Goal: Navigation & Orientation: Find specific page/section

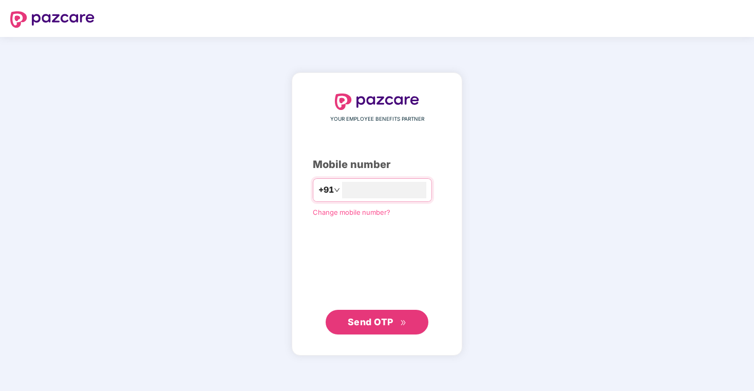
type input "**********"
click at [373, 328] on span "Send OTP" at bounding box center [377, 321] width 59 height 14
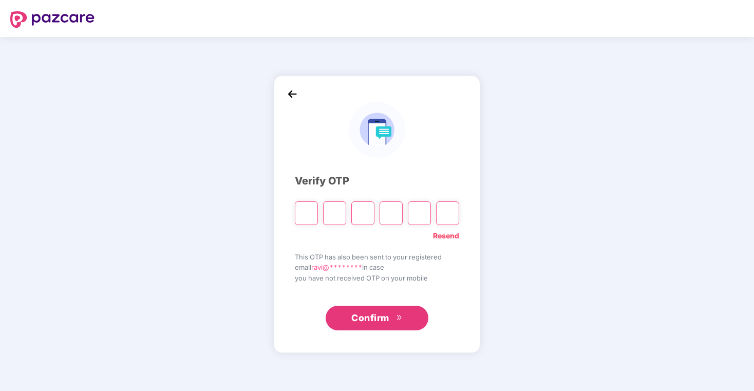
type input "*"
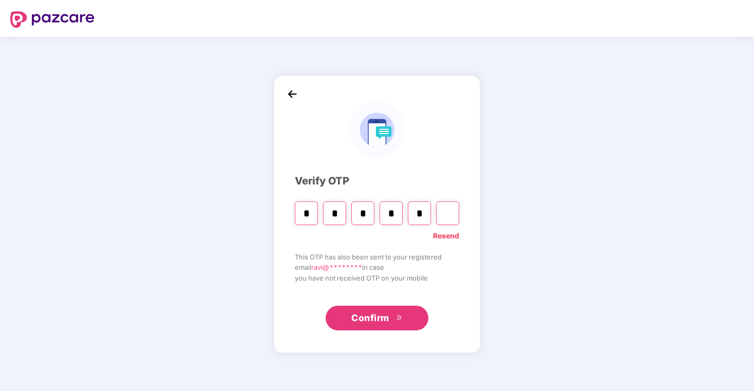
type input "*"
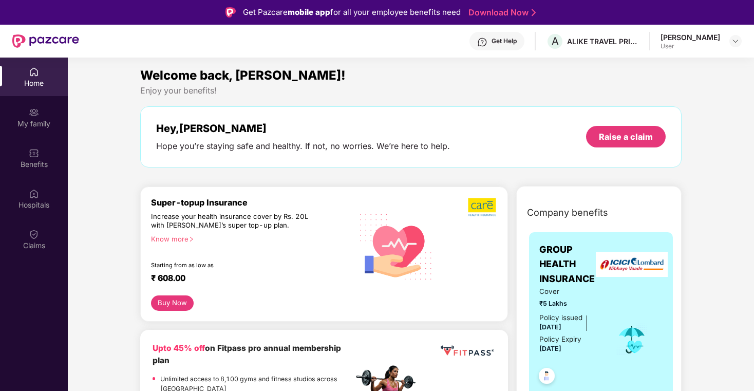
click at [504, 15] on link "Download Now" at bounding box center [501, 12] width 64 height 11
click at [46, 124] on div "My family" at bounding box center [34, 124] width 68 height 10
